Goal: Find specific page/section: Find specific page/section

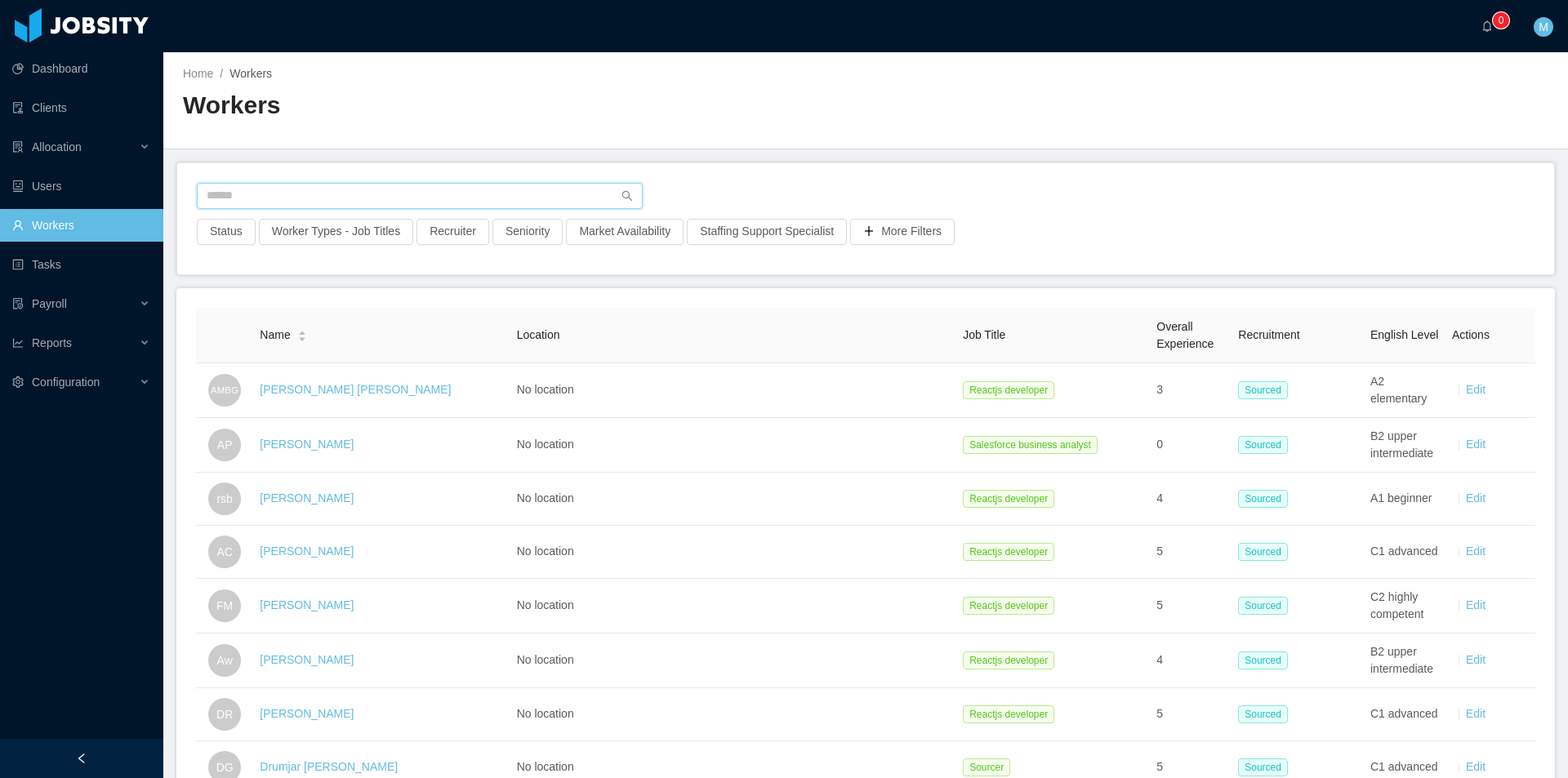
click at [295, 197] on input "text" at bounding box center [419, 196] width 446 height 26
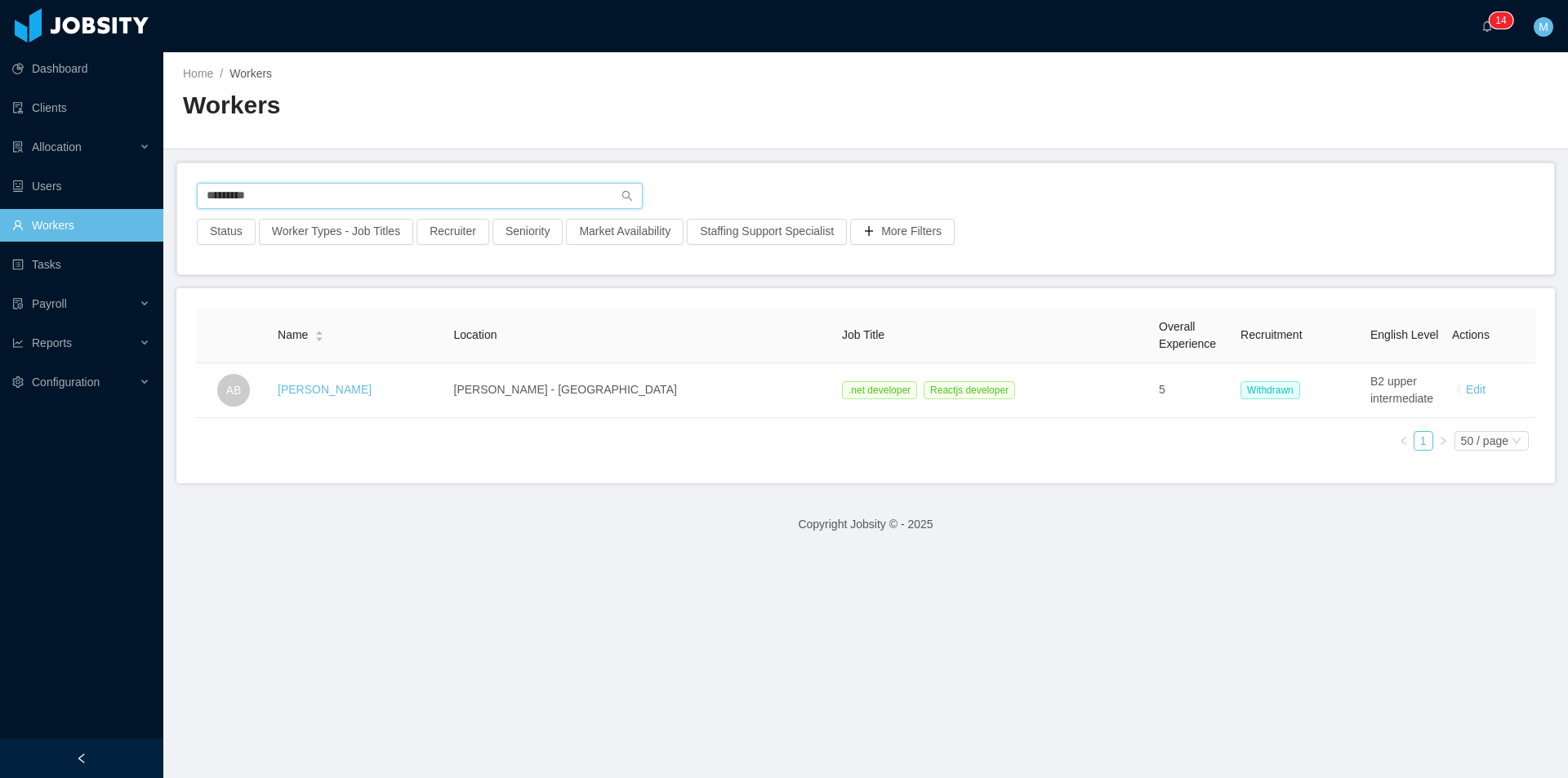
type input "*********"
click at [316, 393] on link "Aldo Bento" at bounding box center [324, 390] width 94 height 13
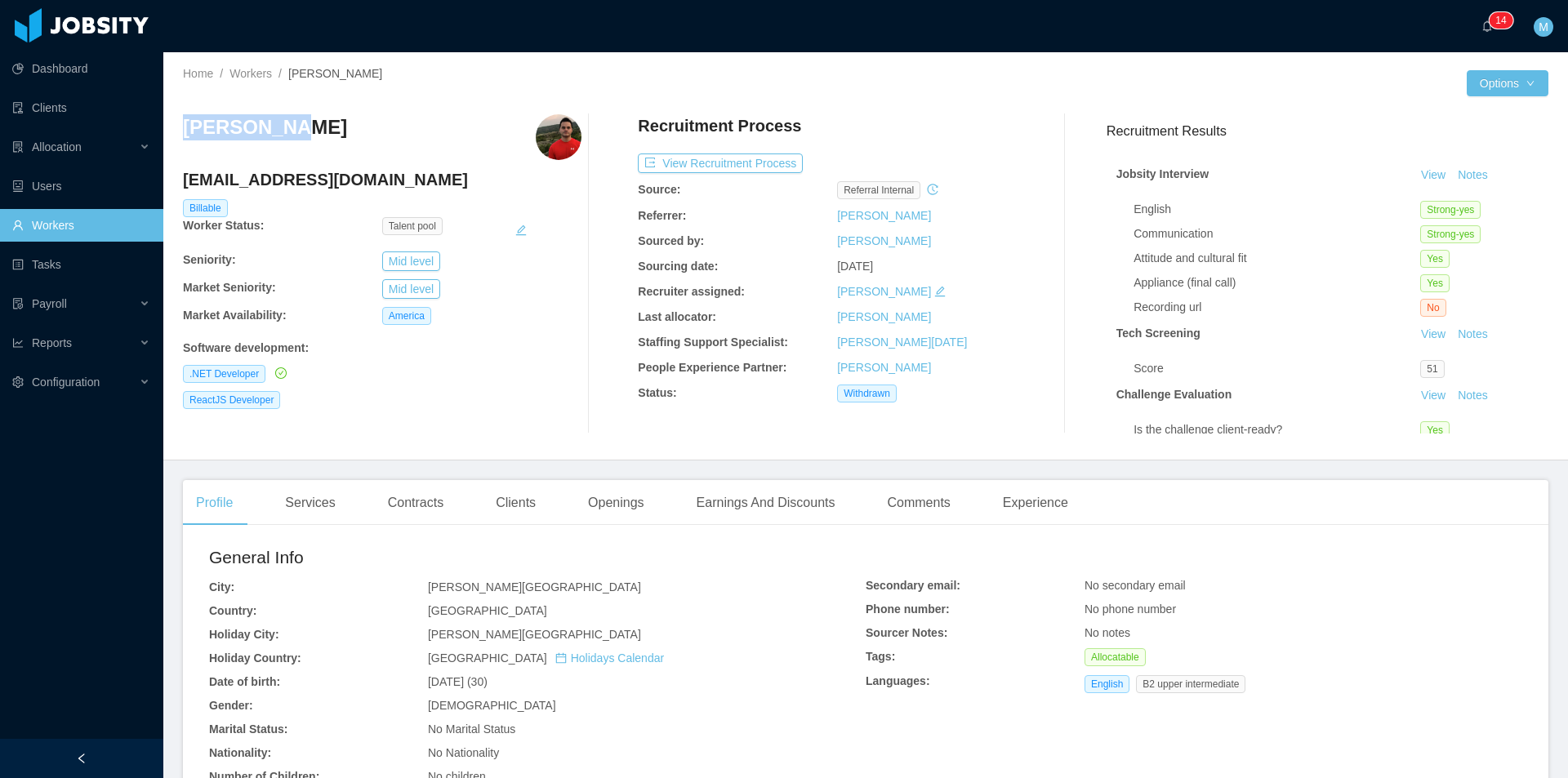
drag, startPoint x: 293, startPoint y: 127, endPoint x: 179, endPoint y: 127, distance: 114.0
click at [179, 127] on div "Home / Workers / Aldo Bento / Options Aldo Bento aldo.bento@jobsity.com Billabl…" at bounding box center [865, 256] width 1404 height 408
copy h3 "Aldo Bento"
